Goal: Transaction & Acquisition: Purchase product/service

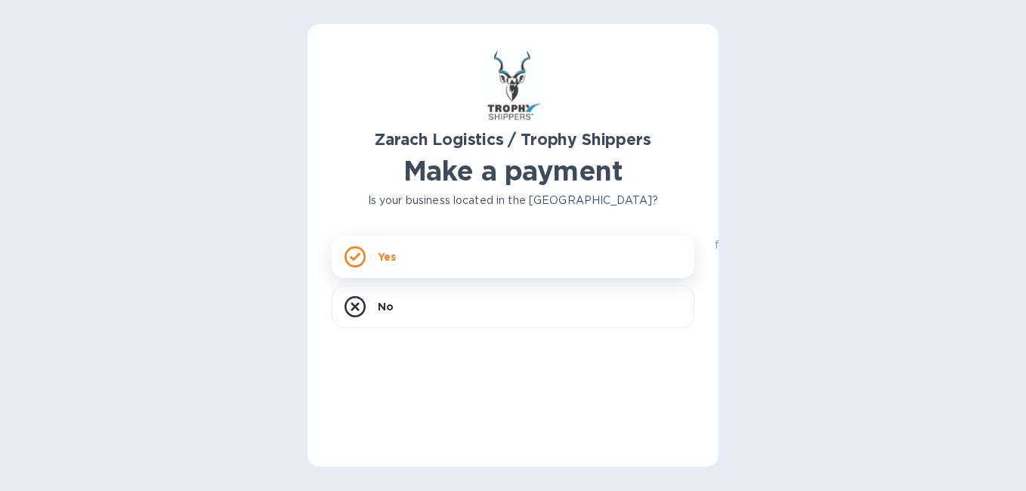
click at [409, 263] on div "Yes" at bounding box center [513, 257] width 363 height 42
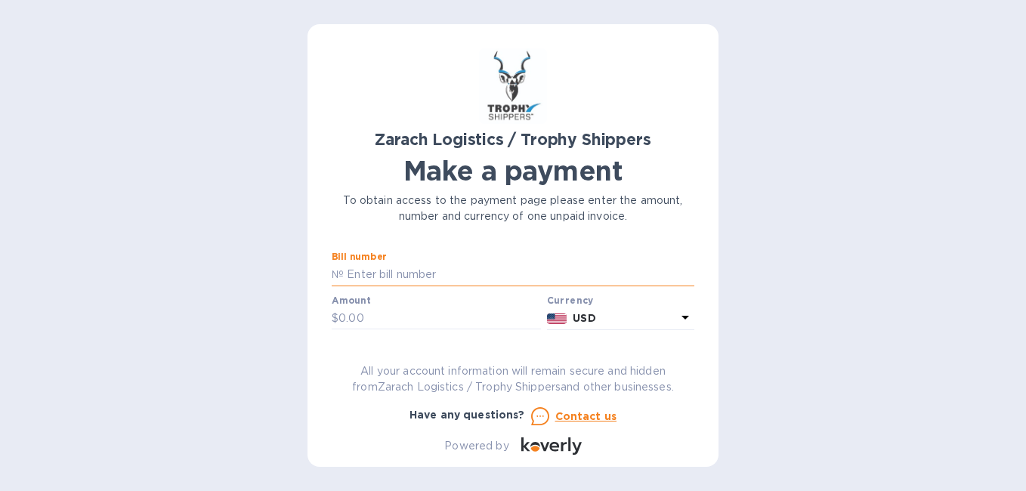
click at [377, 272] on input "text" at bounding box center [519, 275] width 351 height 23
click at [341, 275] on p "№" at bounding box center [338, 275] width 12 height 16
click at [338, 275] on p "№" at bounding box center [338, 275] width 12 height 16
drag, startPoint x: 378, startPoint y: 275, endPoint x: 401, endPoint y: 274, distance: 22.7
click at [379, 275] on input "text" at bounding box center [519, 275] width 351 height 23
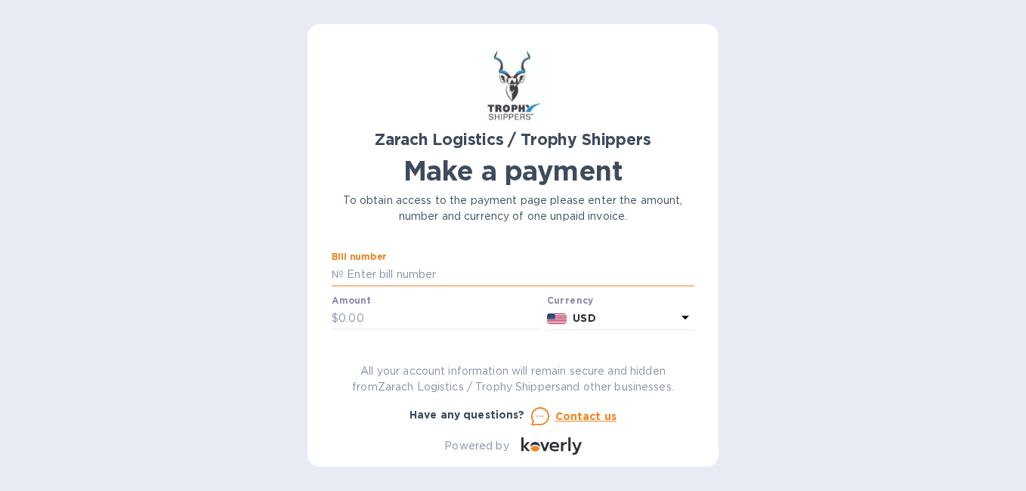
type input "B"
type input "B00173390"
click at [374, 322] on input "text" at bounding box center [440, 319] width 203 height 23
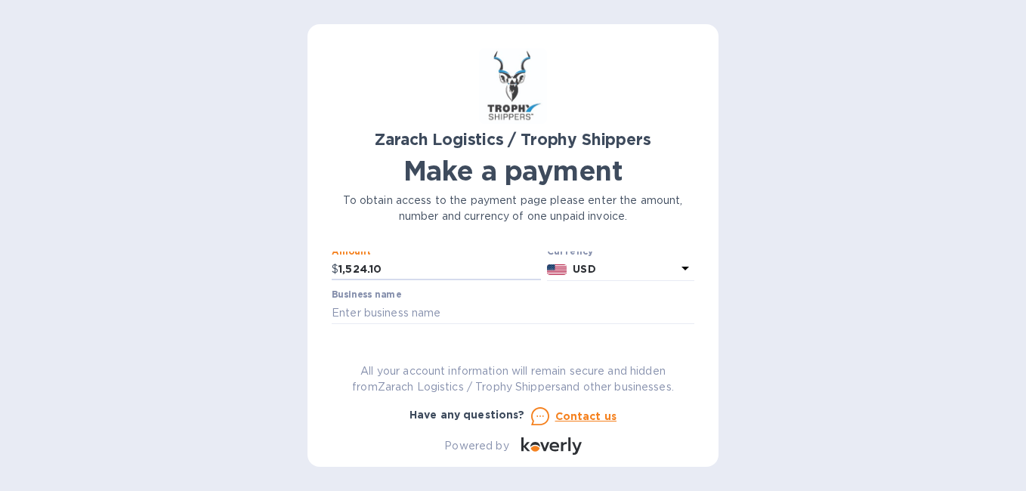
scroll to position [52, 0]
type input "1,524.10"
click at [342, 305] on input "text" at bounding box center [513, 310] width 363 height 23
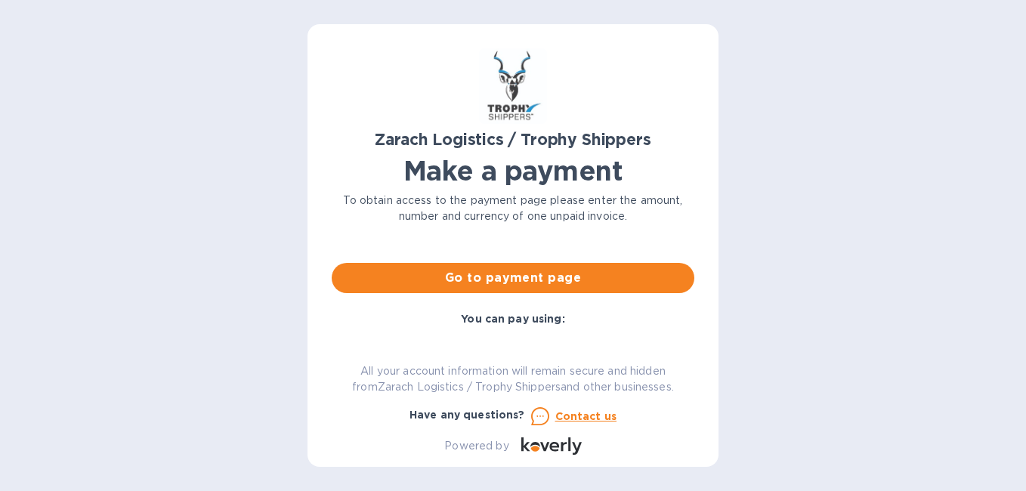
scroll to position [119, 0]
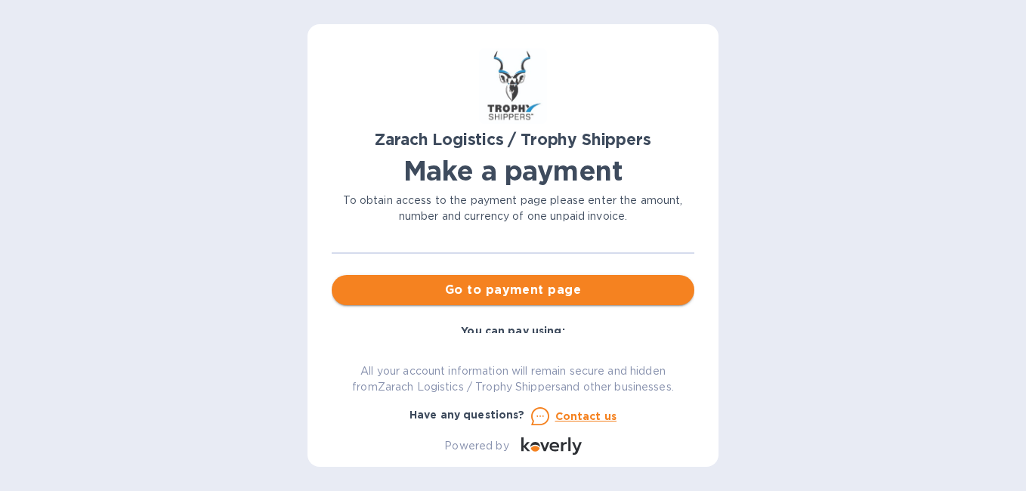
type input "N/A"
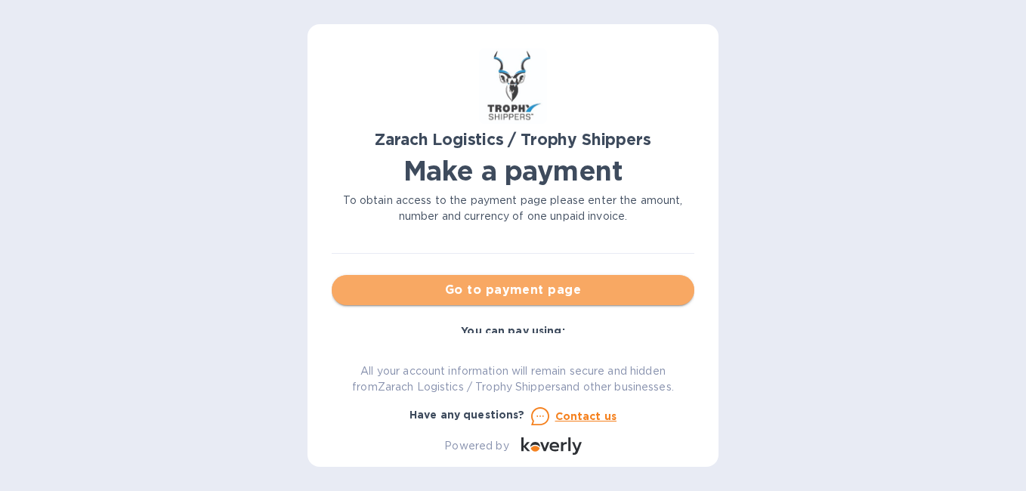
click at [574, 289] on span "Go to payment page" at bounding box center [513, 290] width 339 height 18
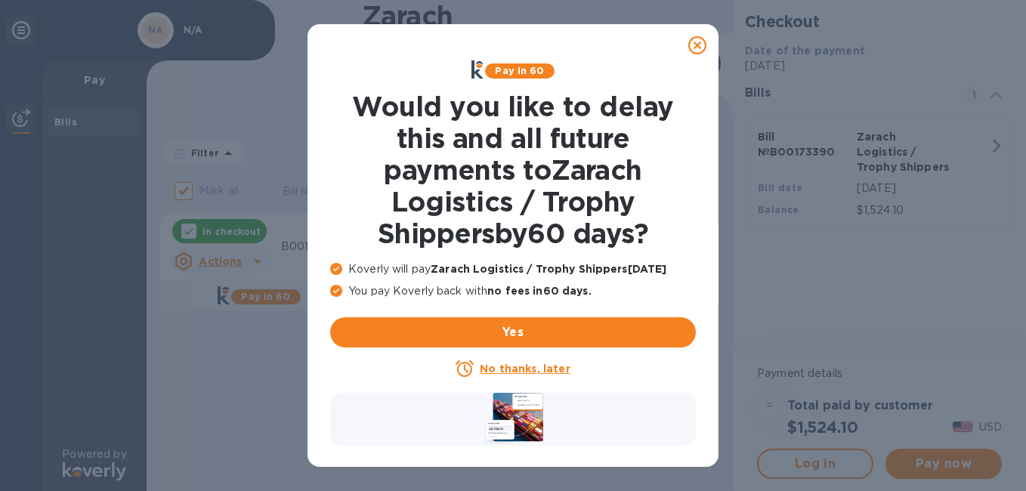
click at [505, 372] on u "No thanks, later" at bounding box center [525, 369] width 90 height 12
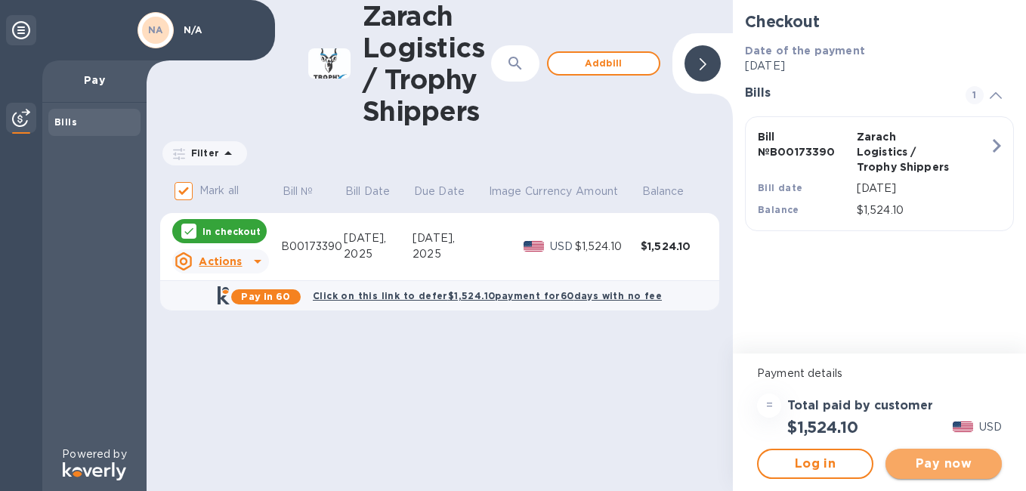
click at [939, 469] on span "Pay now" at bounding box center [944, 464] width 92 height 18
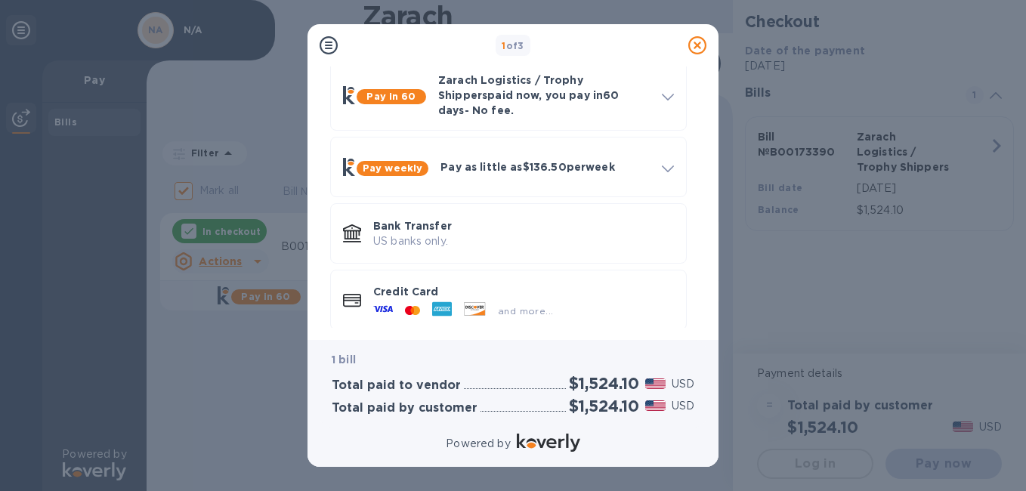
scroll to position [86, 0]
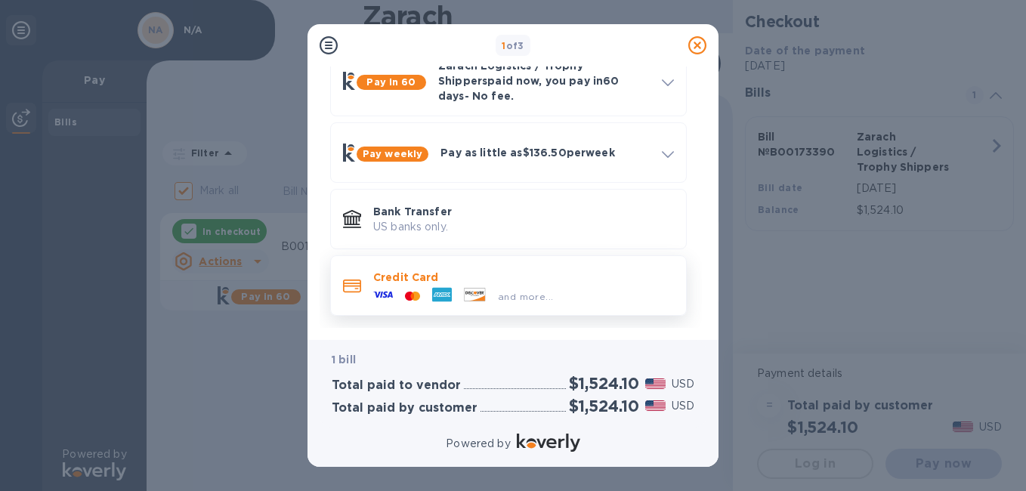
click at [565, 292] on div "Credit Card and more..." at bounding box center [523, 286] width 313 height 44
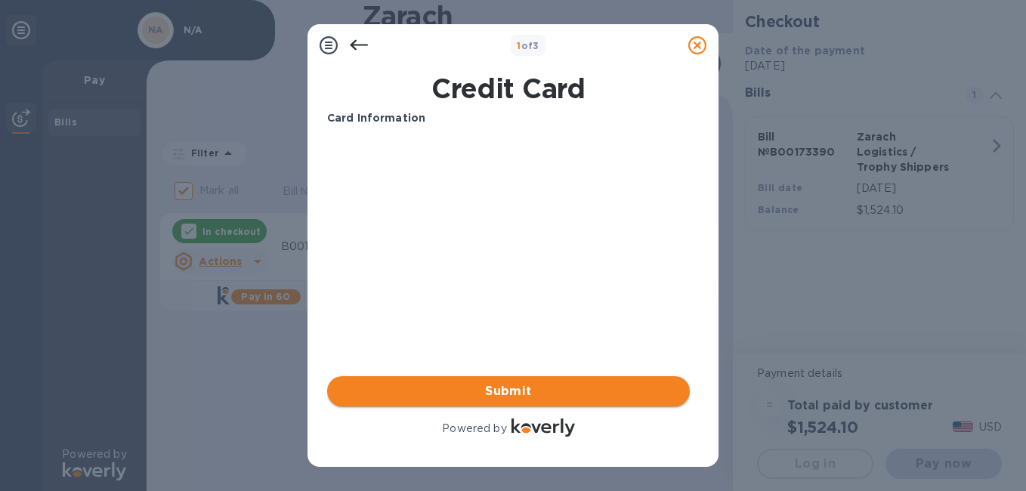
click at [525, 390] on span "Submit" at bounding box center [508, 391] width 339 height 18
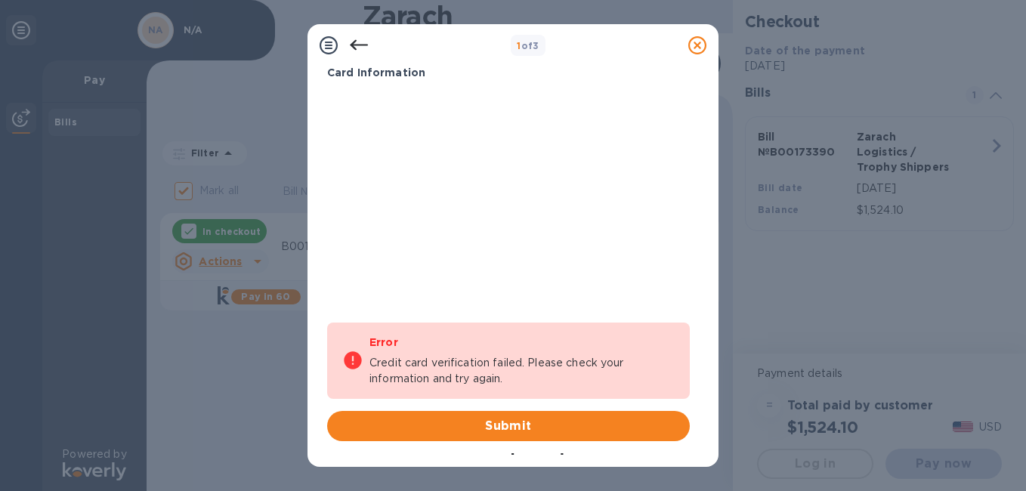
scroll to position [65, 0]
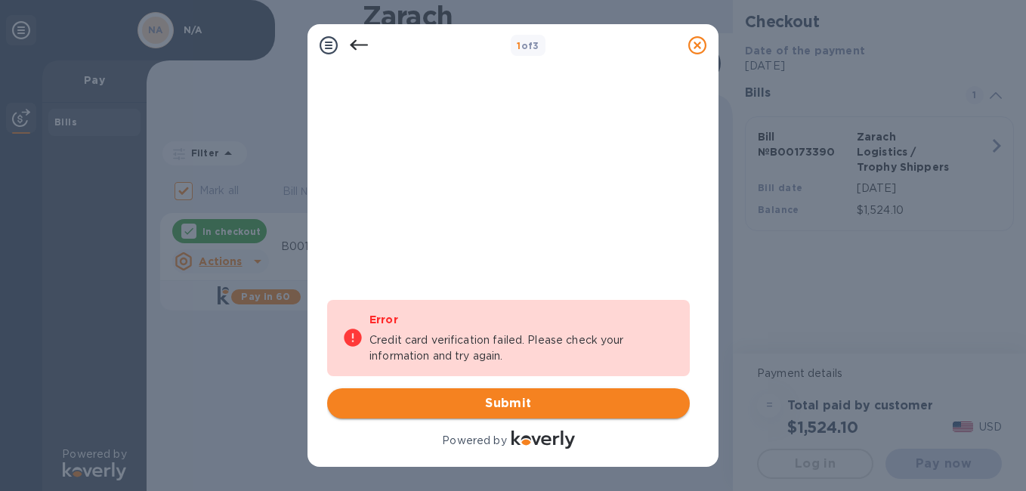
click at [501, 407] on span "Submit" at bounding box center [508, 404] width 339 height 18
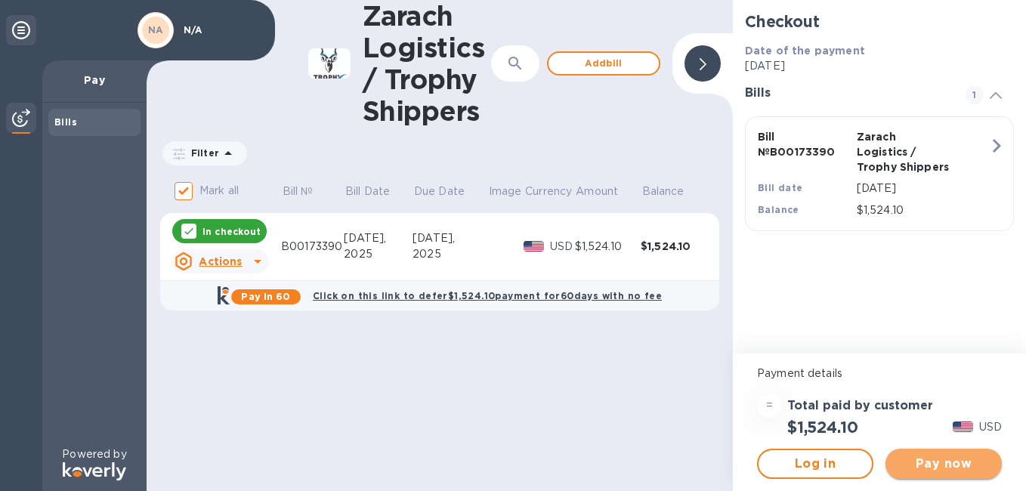
click at [903, 469] on span "Pay now" at bounding box center [944, 464] width 92 height 18
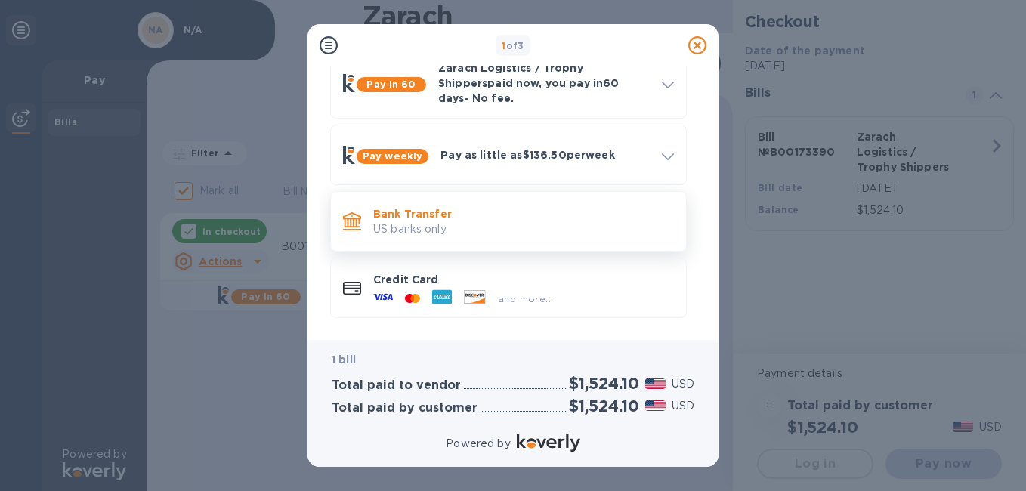
scroll to position [86, 0]
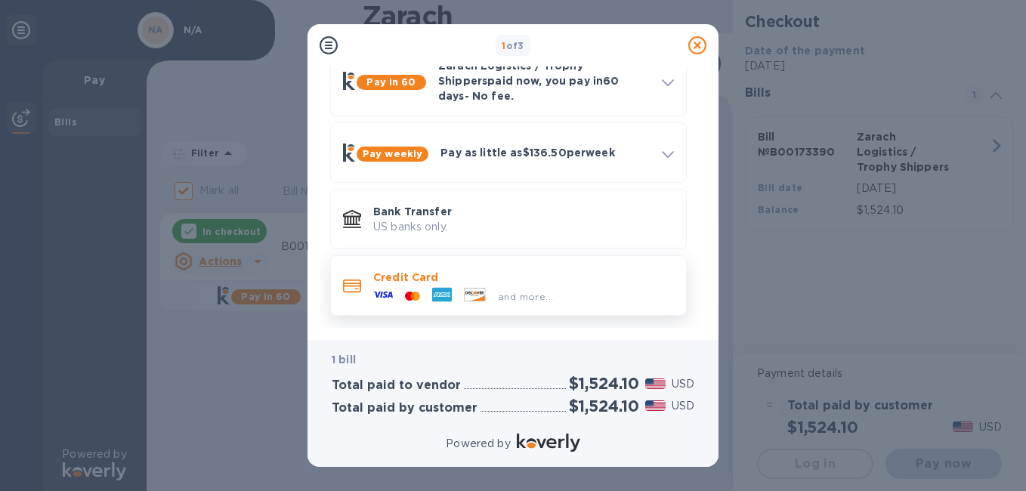
click at [564, 285] on div "and more..." at bounding box center [523, 293] width 301 height 17
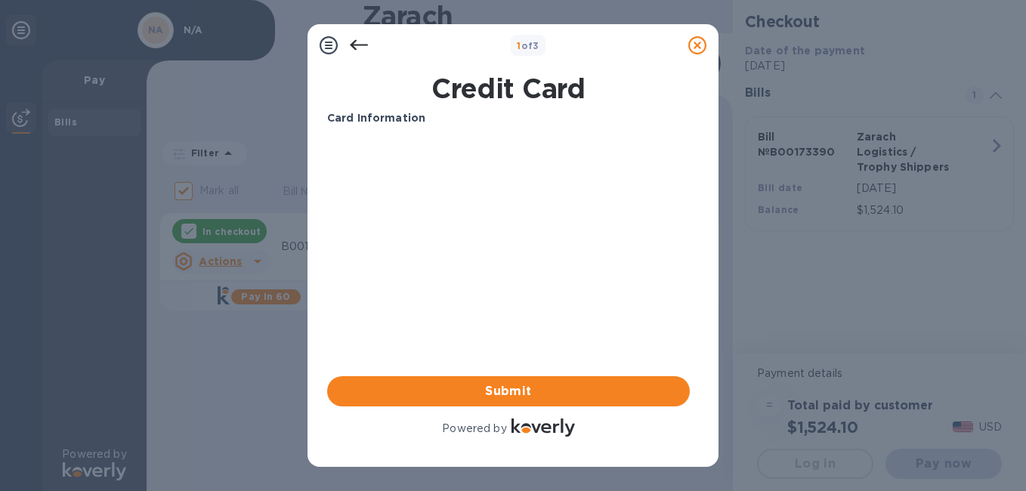
scroll to position [0, 0]
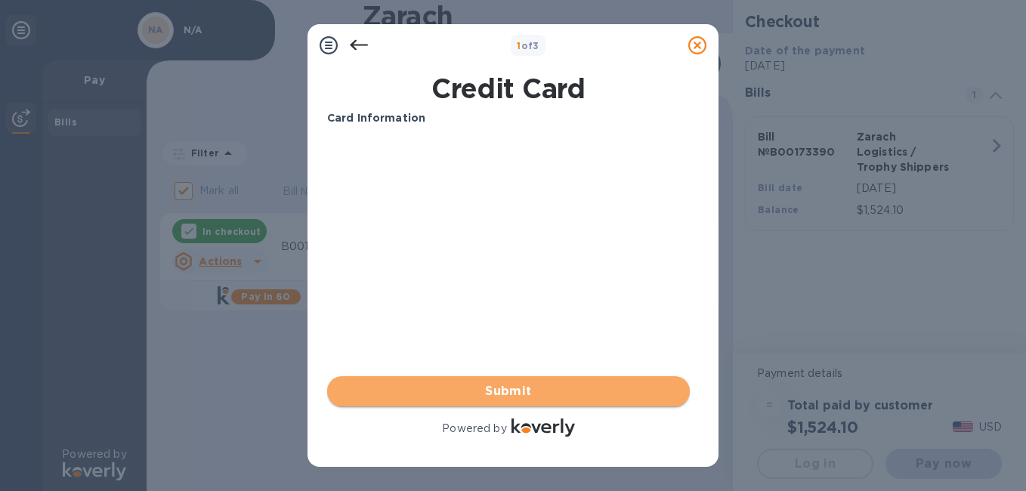
click at [516, 399] on span "Submit" at bounding box center [508, 391] width 339 height 18
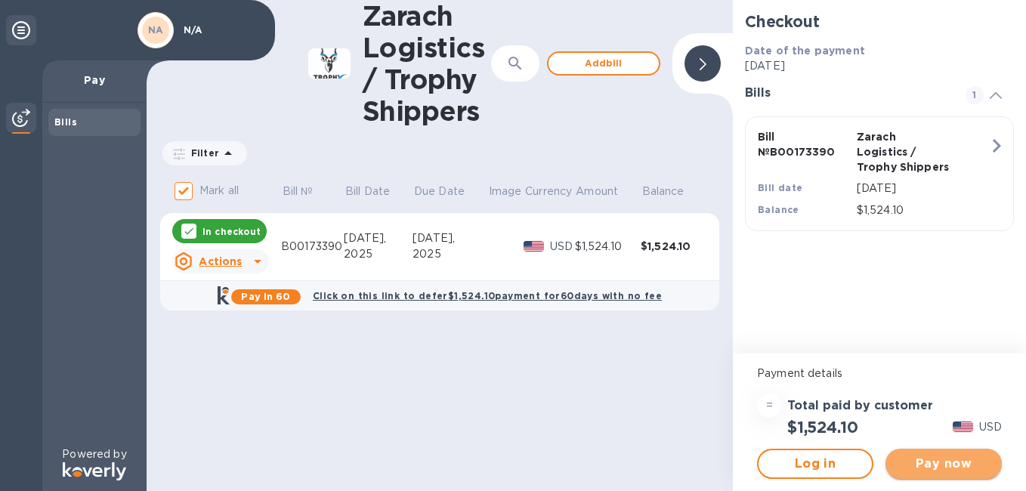
click at [918, 469] on span "Pay now" at bounding box center [944, 464] width 92 height 18
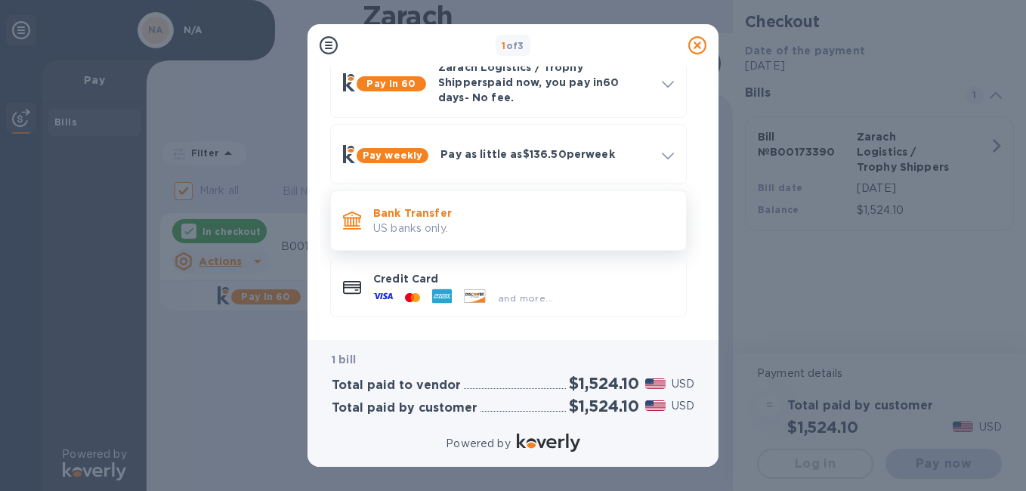
scroll to position [86, 0]
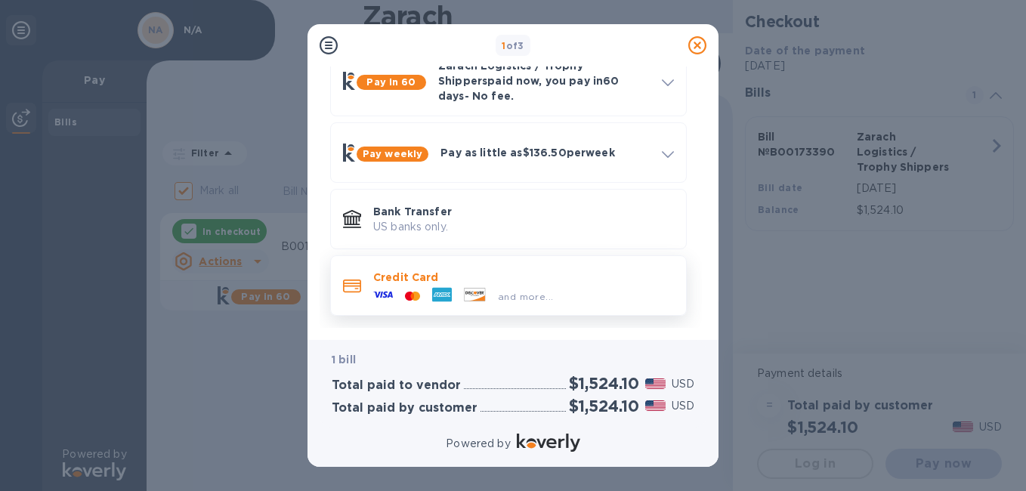
click at [519, 291] on span "and more..." at bounding box center [525, 296] width 55 height 11
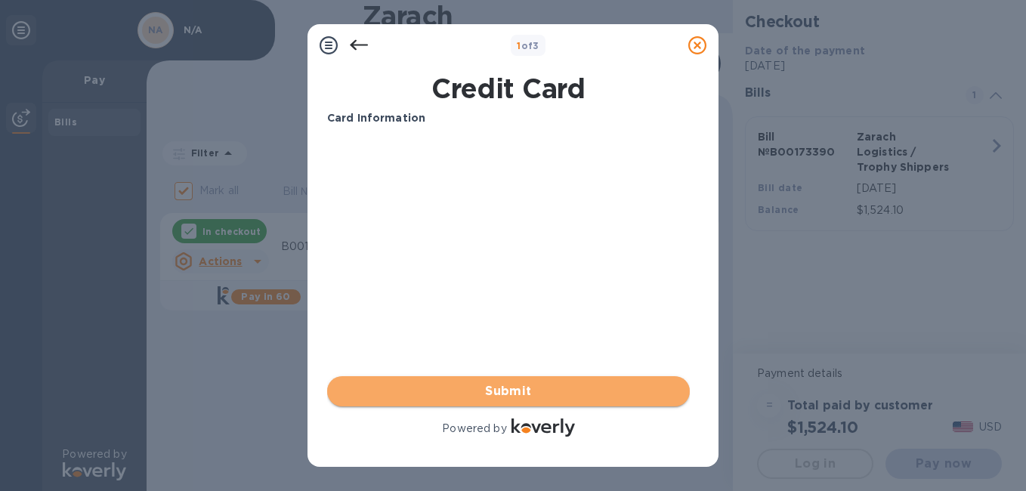
click at [471, 382] on span "Submit" at bounding box center [508, 391] width 339 height 18
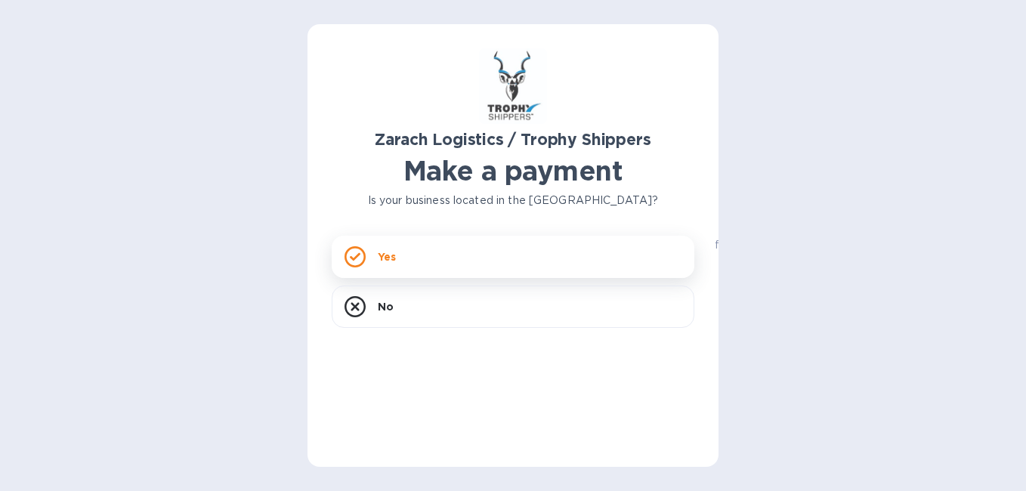
click at [419, 266] on div "Yes" at bounding box center [513, 257] width 363 height 42
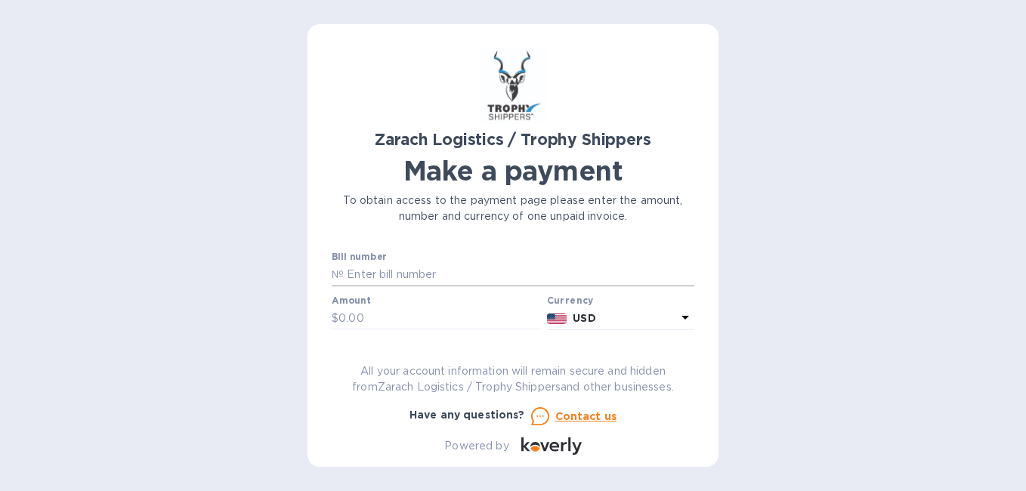
click at [426, 275] on input "text" at bounding box center [519, 275] width 351 height 23
type input "B00173390"
type input "1,524.10"
type input "N/A"
click at [581, 413] on u "Contact us" at bounding box center [587, 416] width 62 height 12
